Goal: Information Seeking & Learning: Learn about a topic

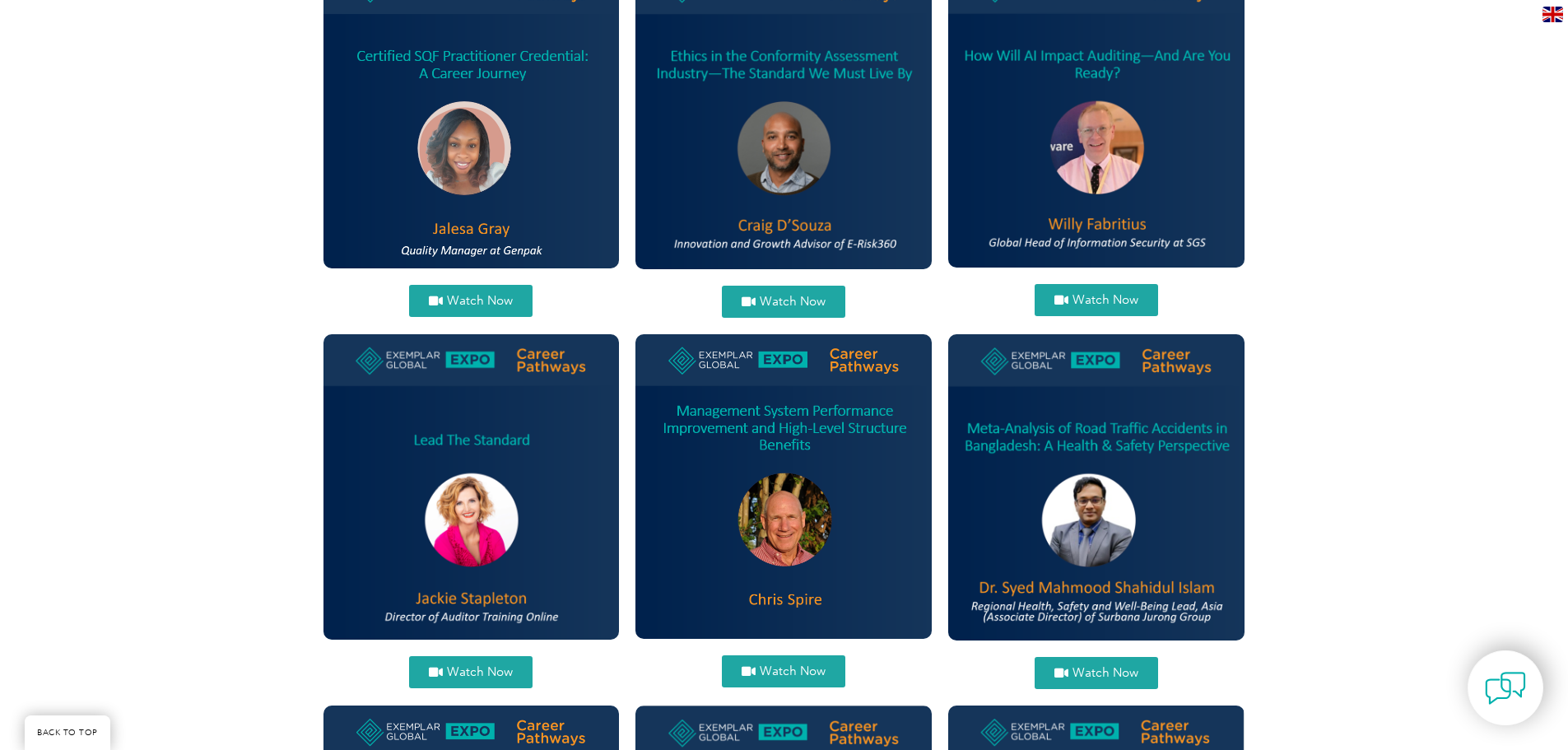
scroll to position [1152, 0]
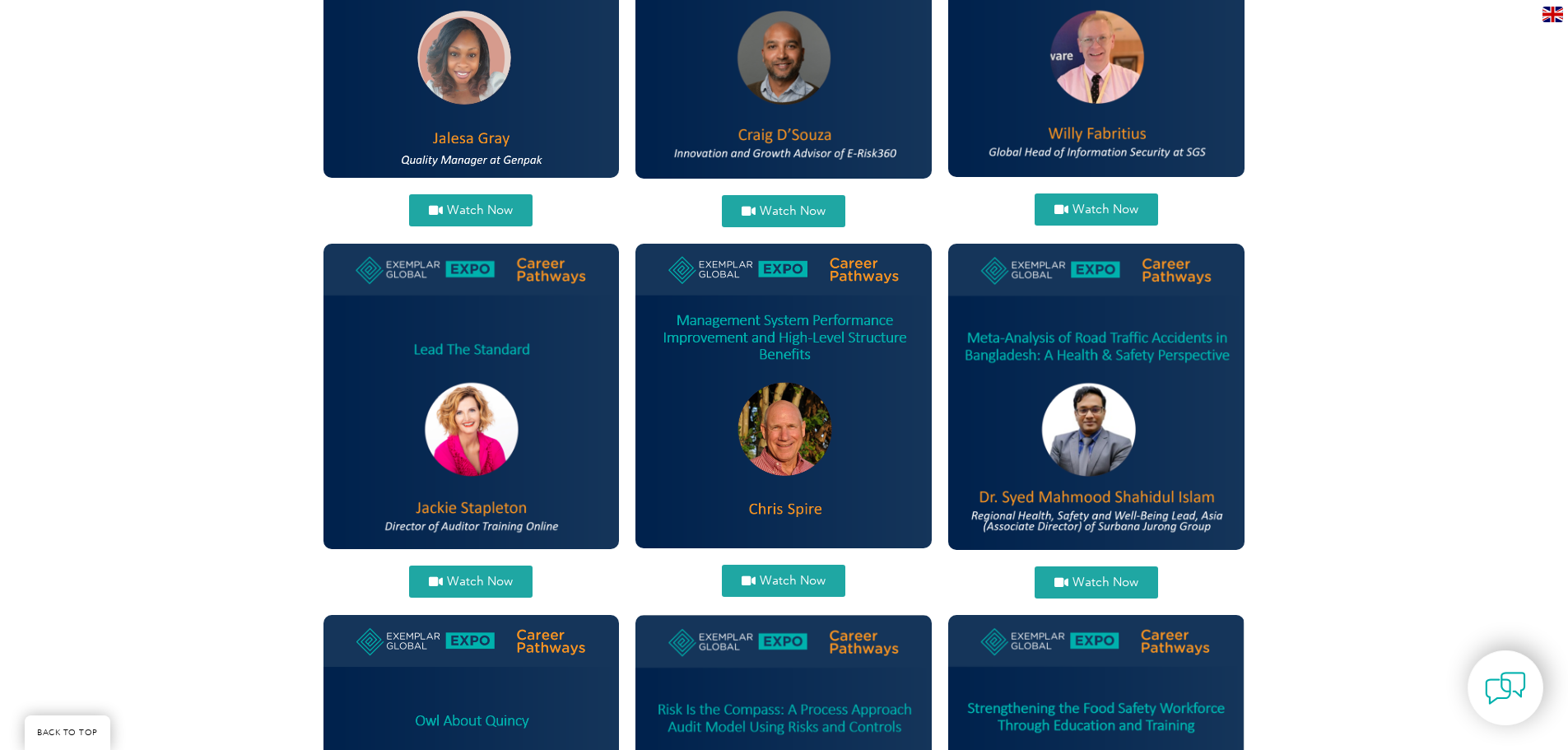
click at [469, 571] on link "Watch Now" at bounding box center [471, 581] width 123 height 32
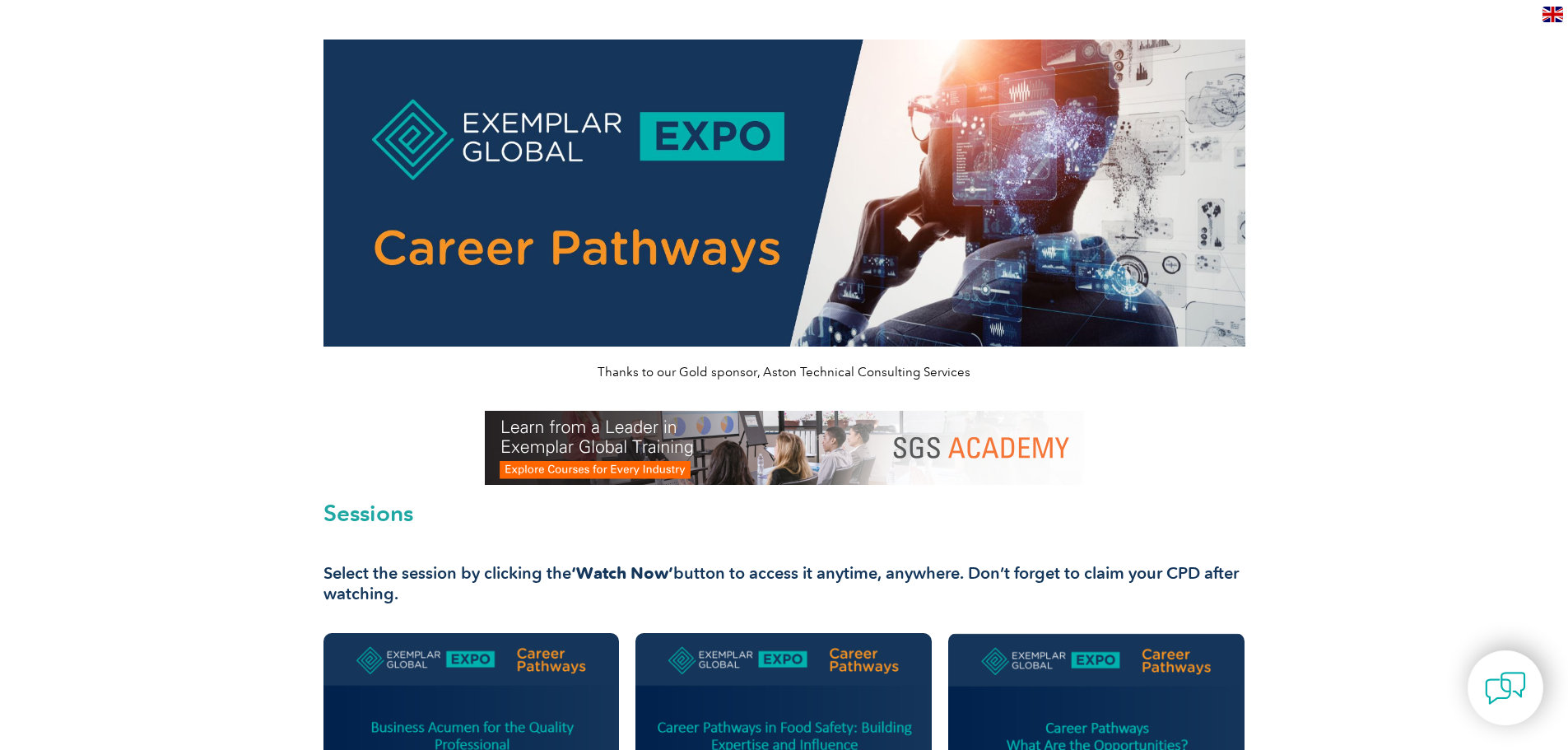
scroll to position [0, 0]
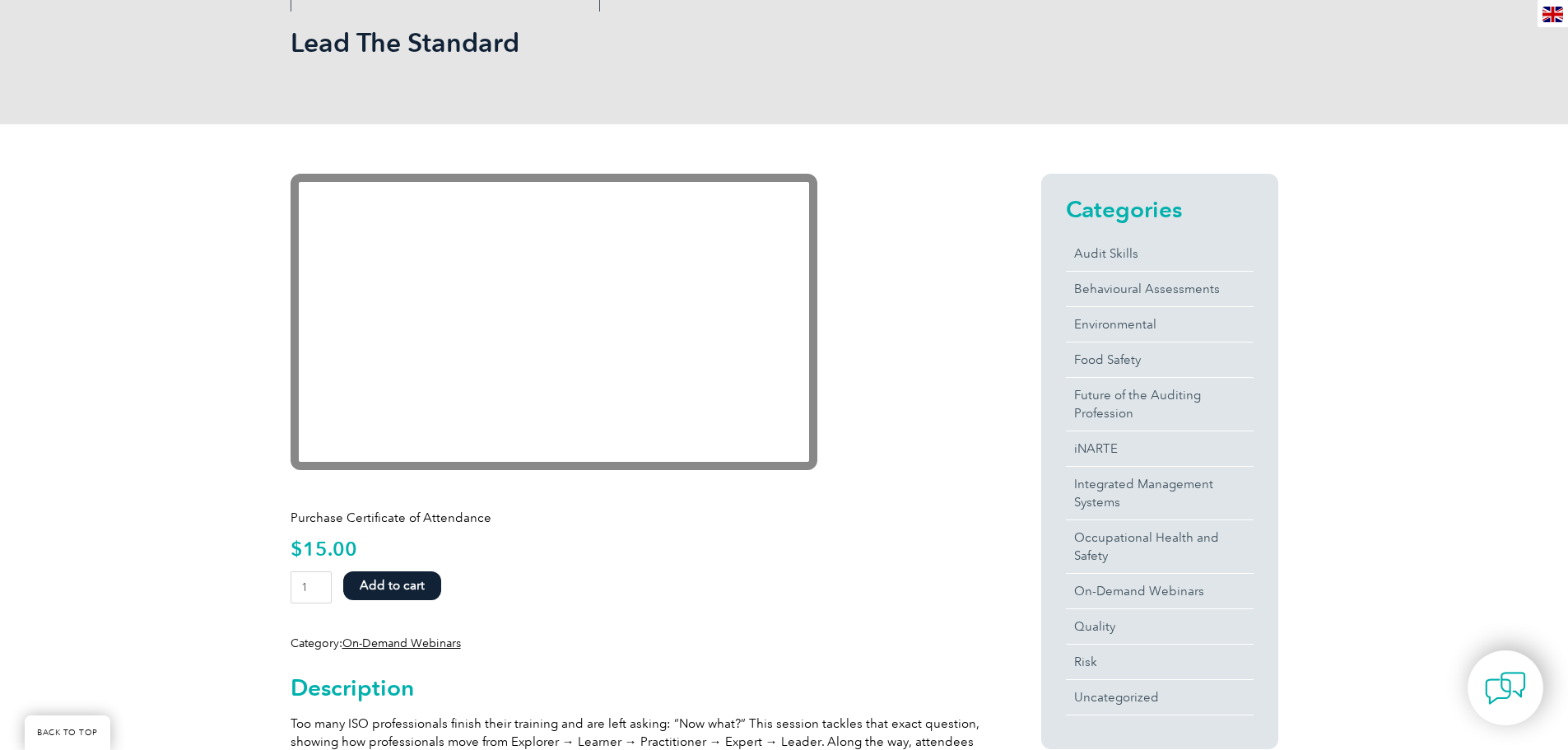
scroll to position [247, 0]
click at [1101, 247] on link "Audit Skills" at bounding box center [1159, 252] width 188 height 34
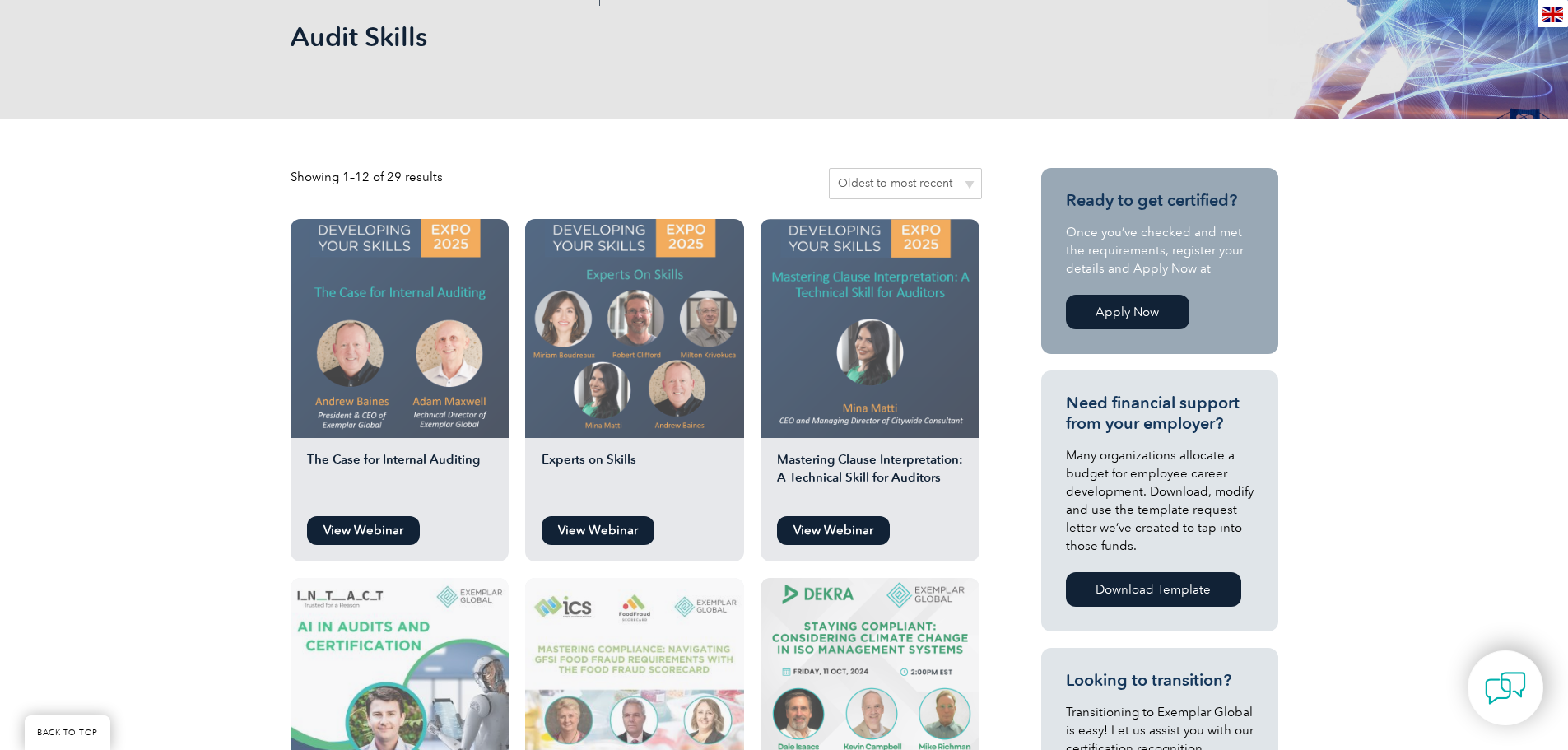
scroll to position [165, 0]
